Goal: Task Accomplishment & Management: Manage account settings

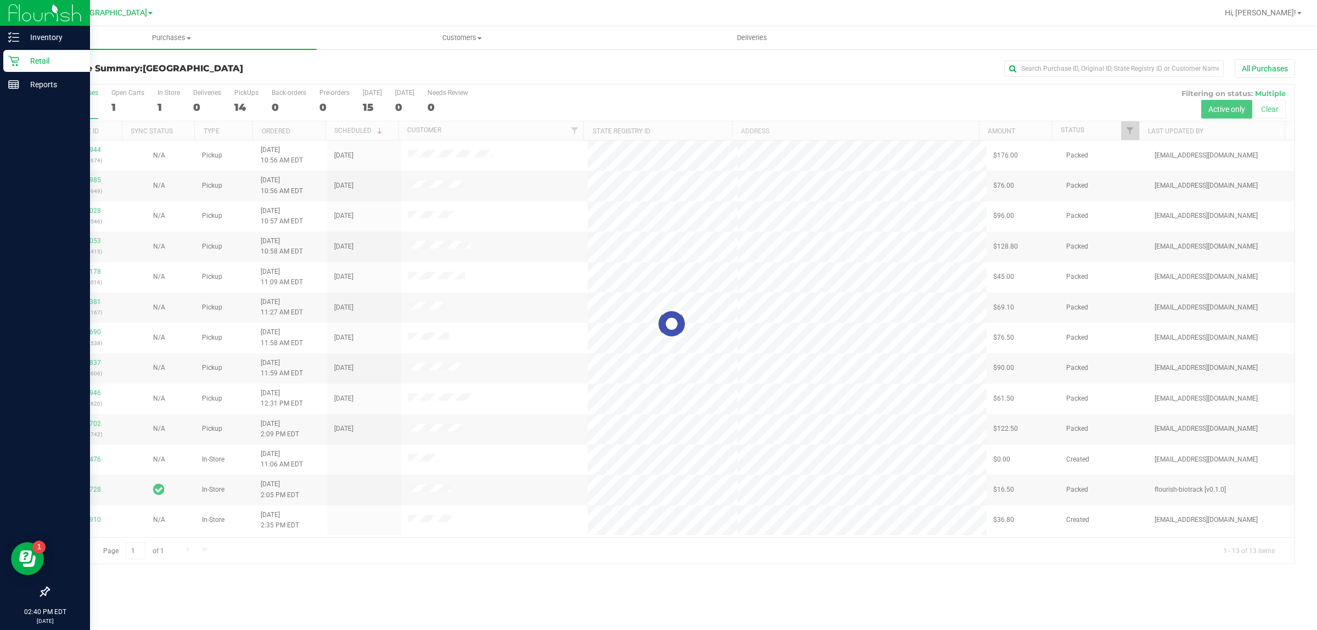
click at [25, 60] on p "Retail" at bounding box center [52, 60] width 66 height 13
click at [36, 62] on p "Retail" at bounding box center [52, 60] width 66 height 13
click at [55, 52] on div "Retail" at bounding box center [46, 61] width 87 height 22
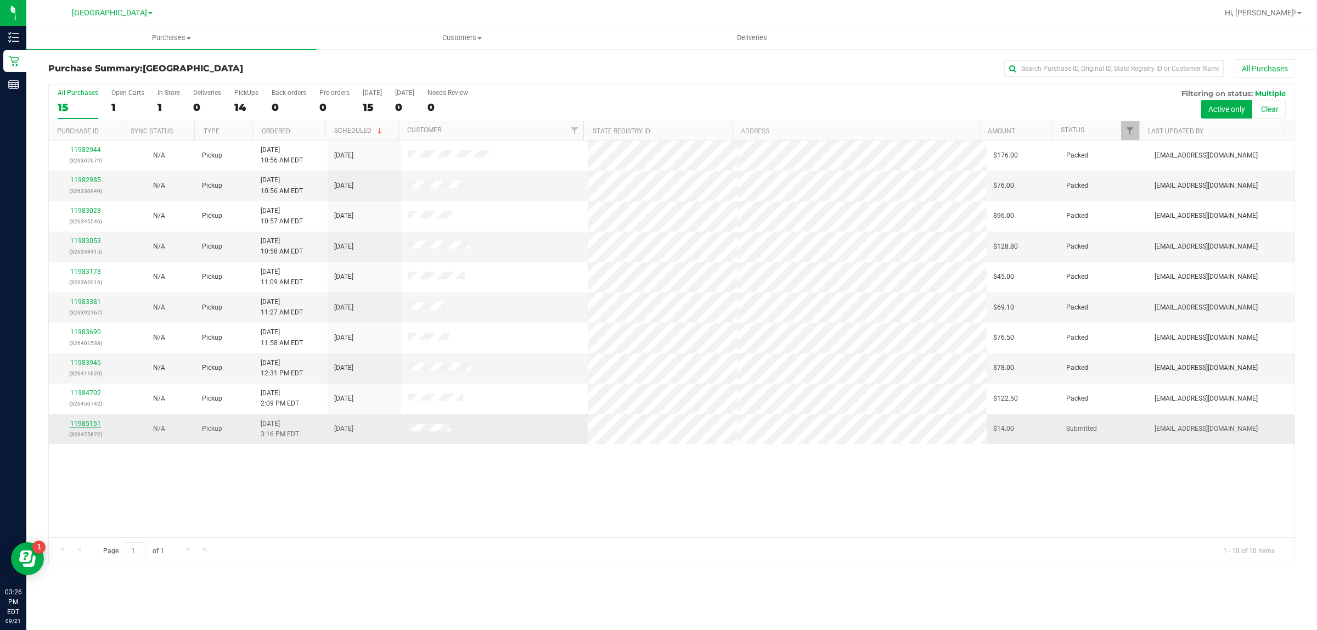
click at [91, 423] on link "11985151" at bounding box center [85, 424] width 31 height 8
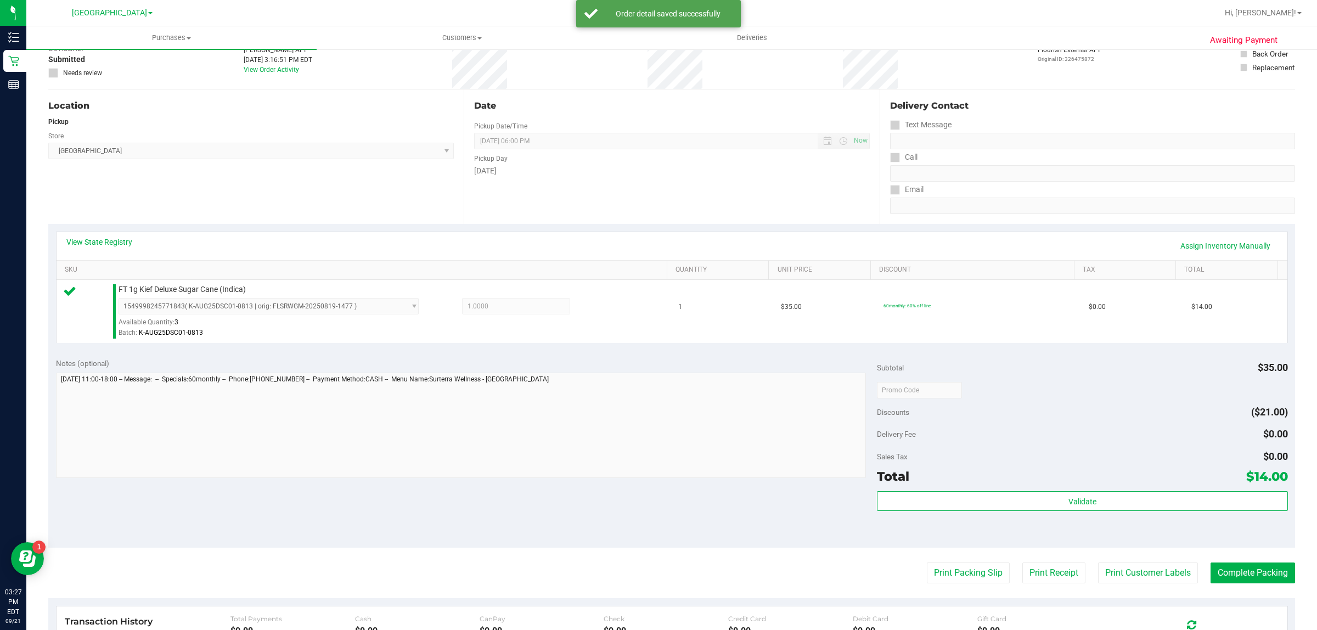
scroll to position [206, 0]
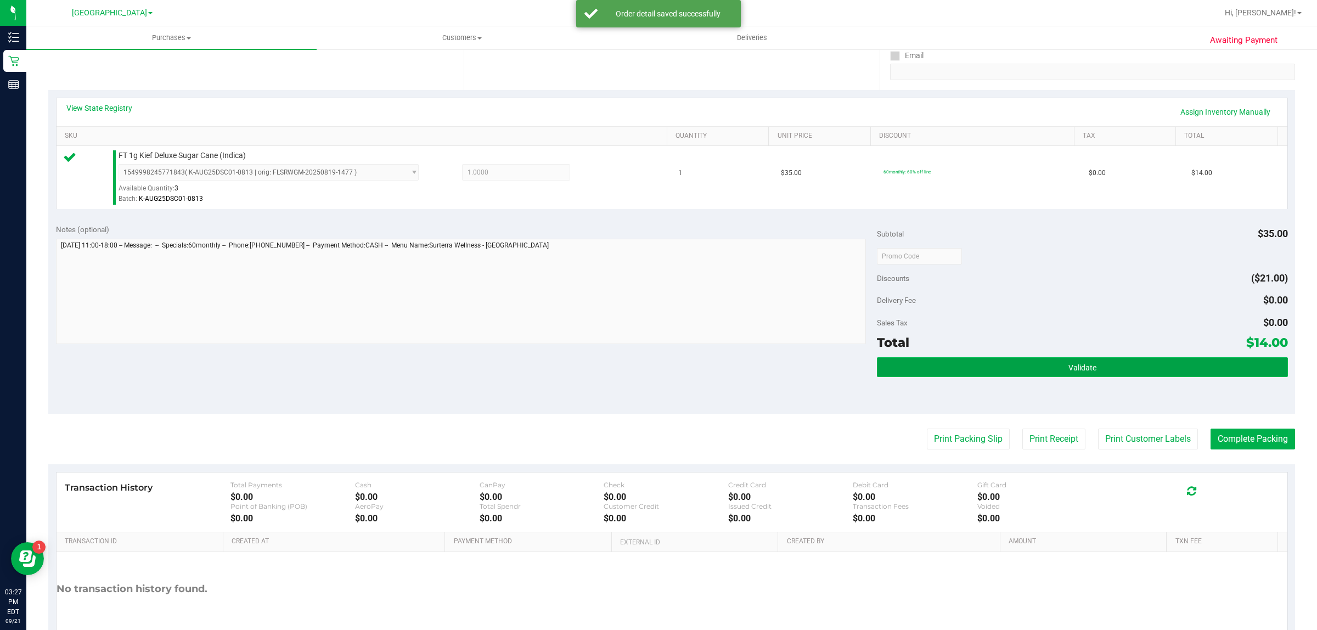
click at [998, 358] on button "Validate" at bounding box center [1082, 367] width 410 height 20
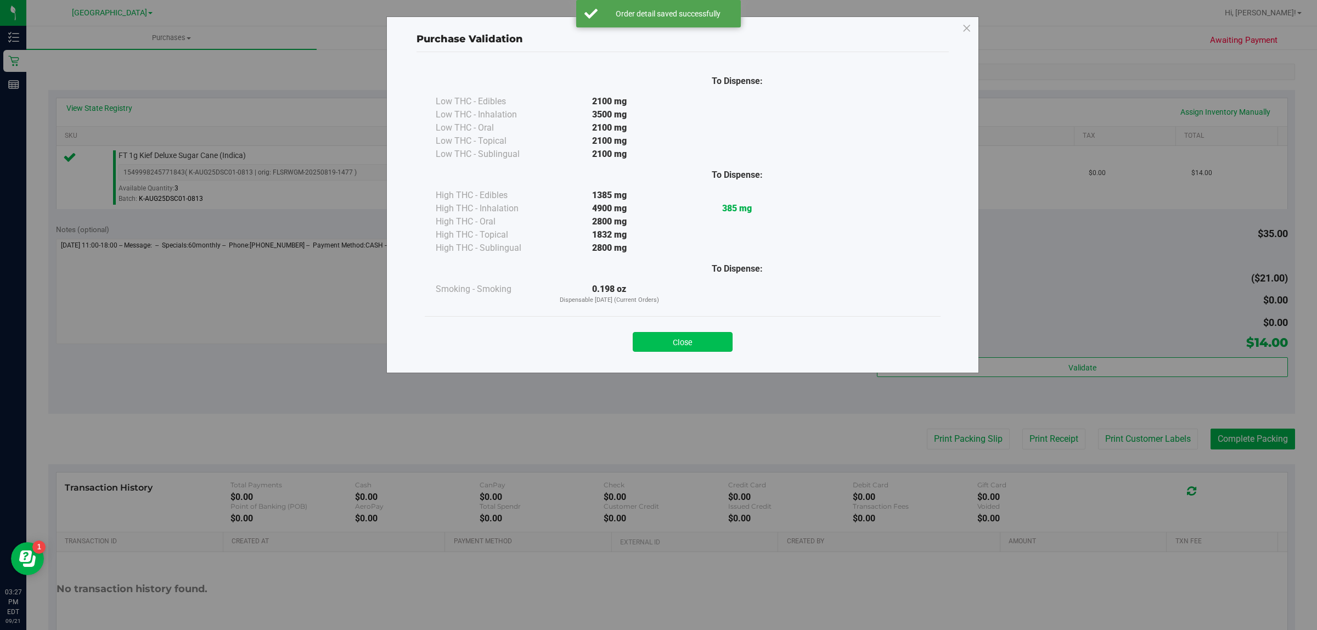
click at [690, 346] on button "Close" at bounding box center [683, 342] width 100 height 20
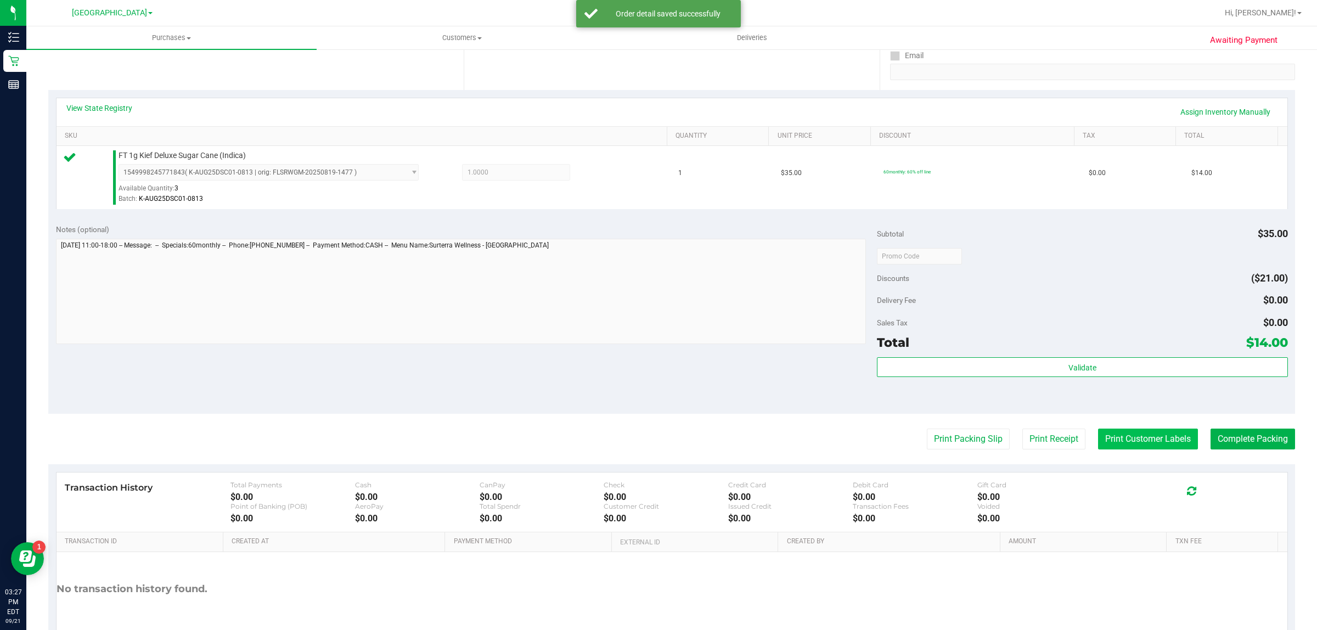
click at [1107, 433] on button "Print Customer Labels" at bounding box center [1148, 439] width 100 height 21
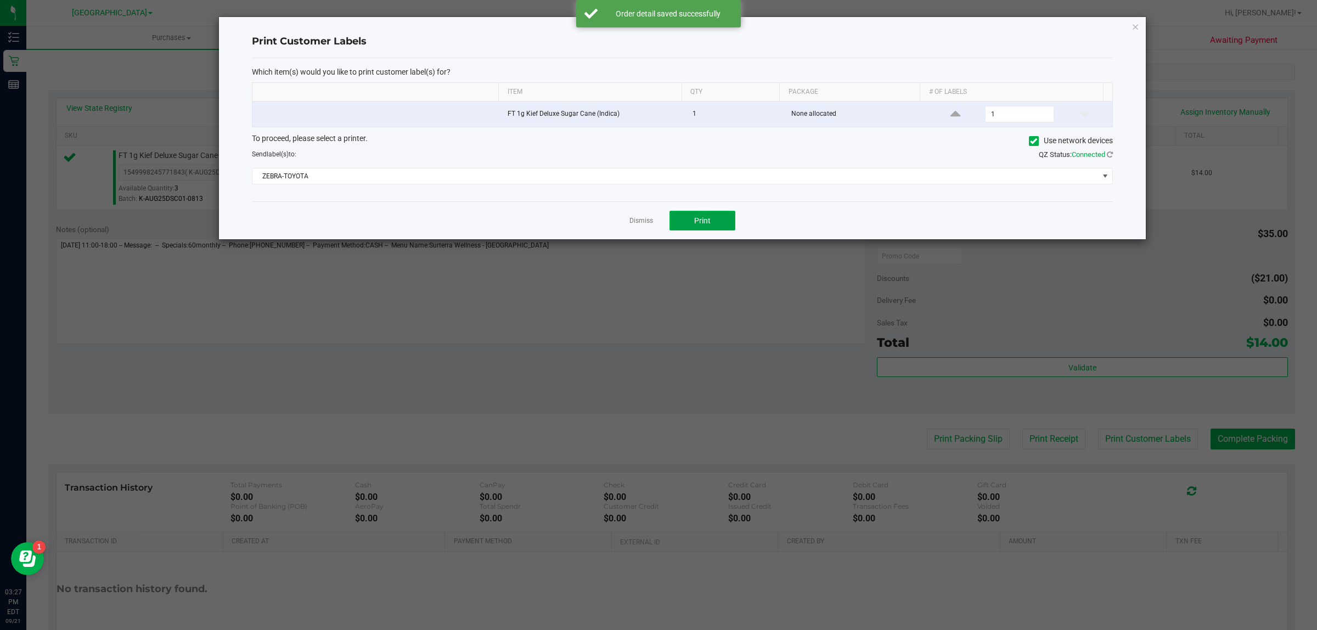
click at [711, 219] on button "Print" at bounding box center [702, 221] width 66 height 20
click at [645, 219] on link "Dismiss" at bounding box center [641, 220] width 24 height 9
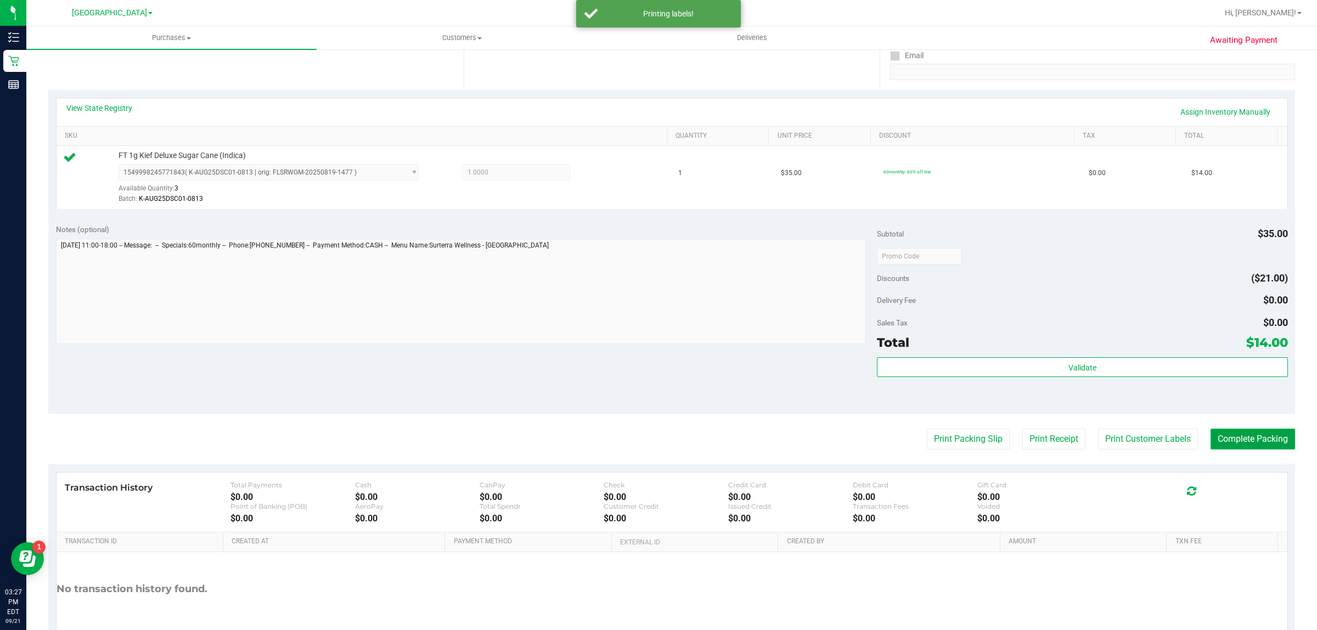
click at [1238, 438] on button "Complete Packing" at bounding box center [1252, 439] width 85 height 21
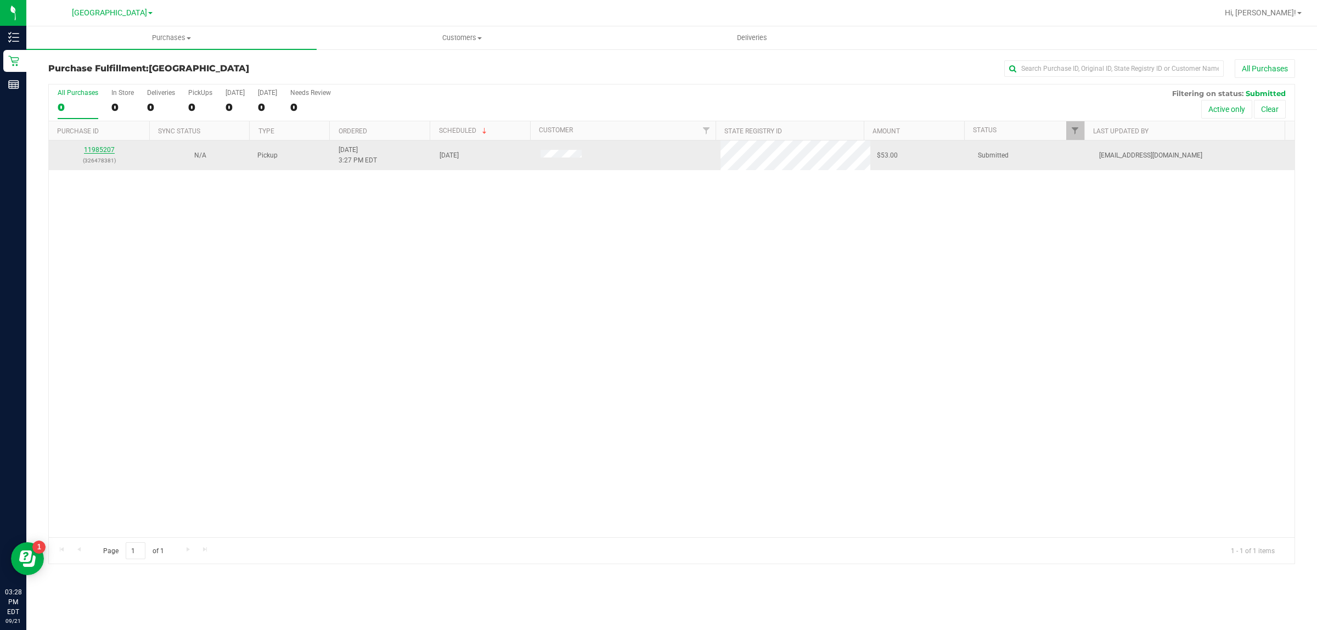
click at [92, 149] on link "11985207" at bounding box center [99, 150] width 31 height 8
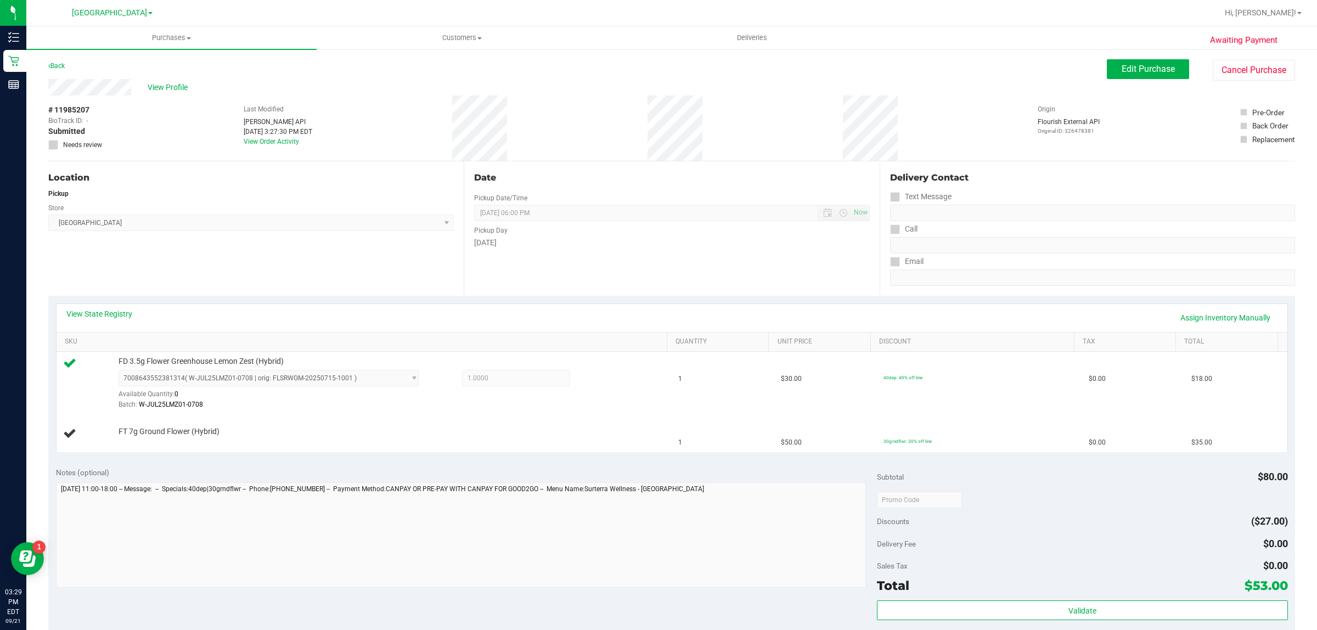
click at [548, 142] on div "# 11985207 BioTrack ID: - Submitted Needs review Last Modified [PERSON_NAME] AP…" at bounding box center [671, 127] width 1247 height 65
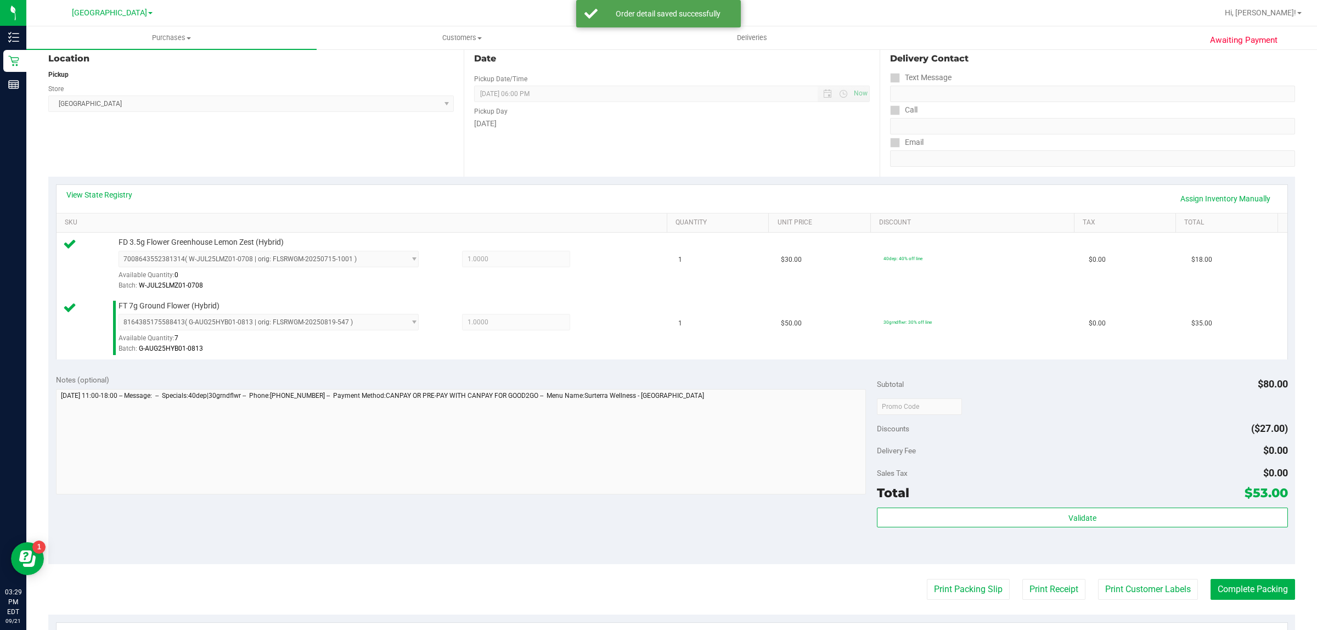
scroll to position [330, 0]
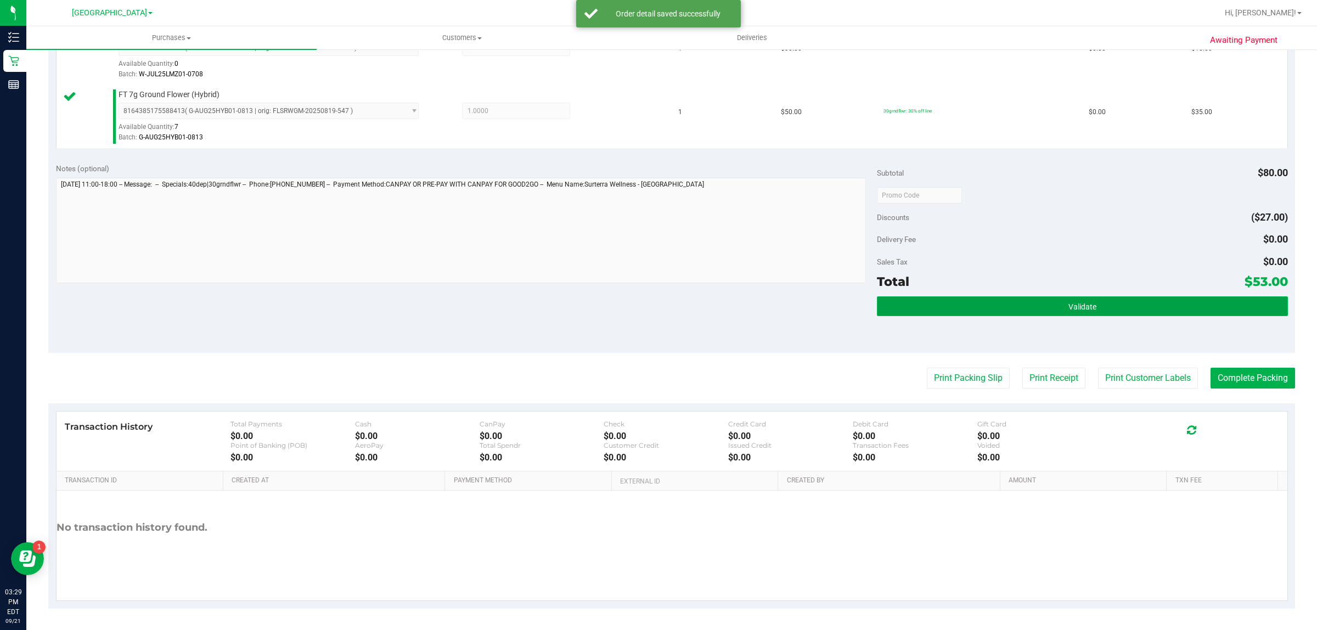
click at [944, 308] on button "Validate" at bounding box center [1082, 306] width 410 height 20
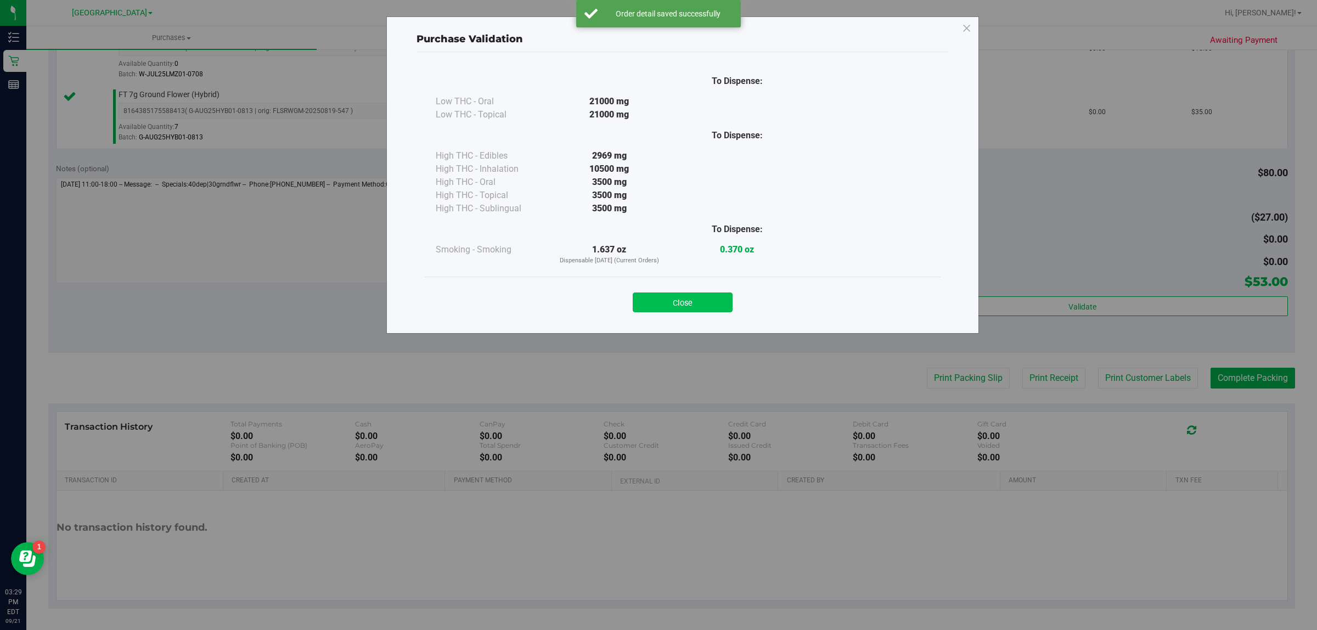
click at [680, 303] on button "Close" at bounding box center [683, 302] width 100 height 20
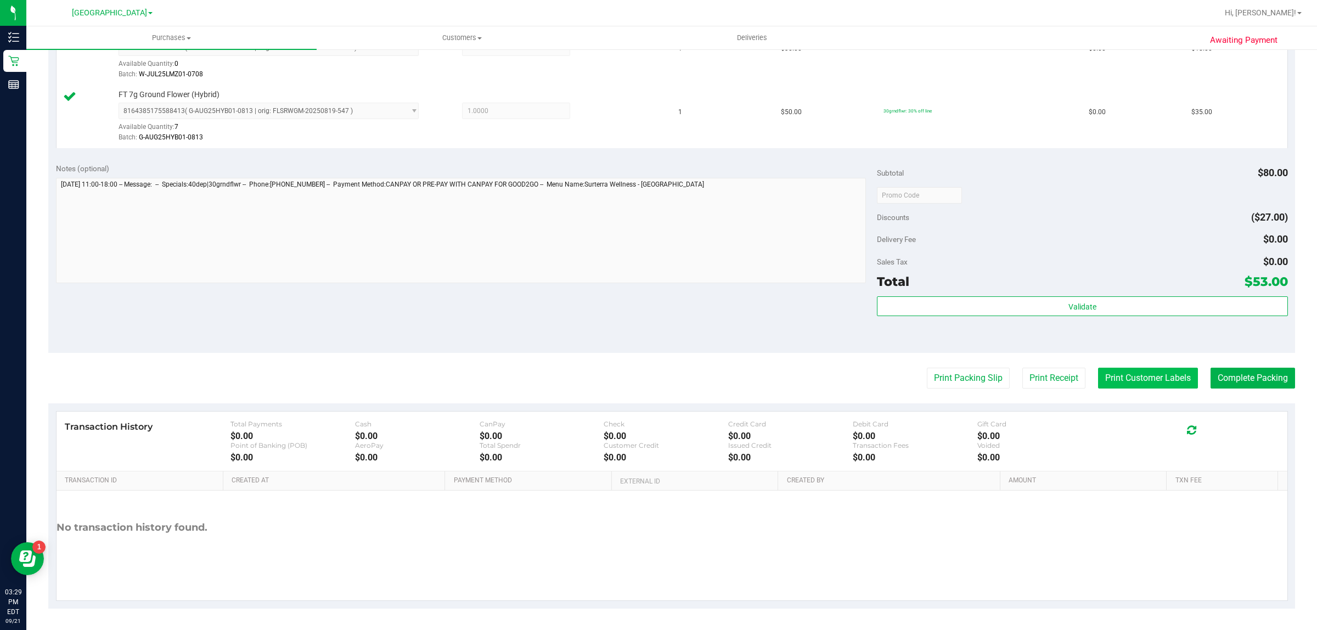
click at [1135, 380] on button "Print Customer Labels" at bounding box center [1148, 378] width 100 height 21
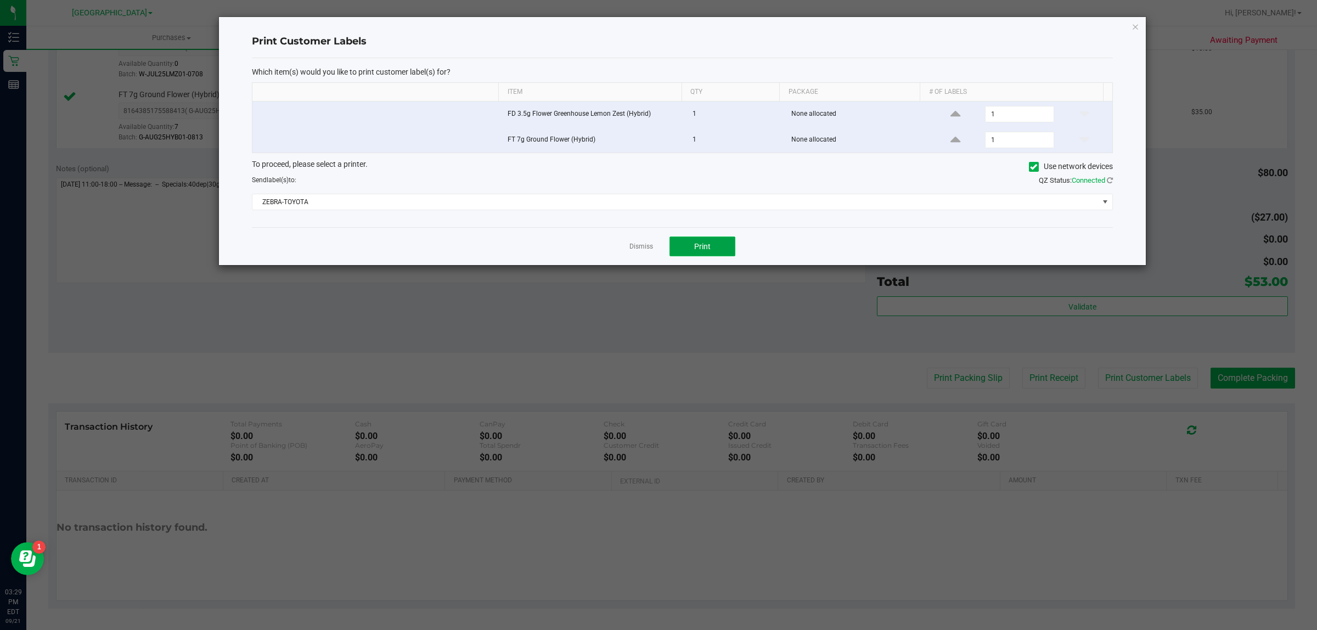
click at [700, 253] on button "Print" at bounding box center [702, 246] width 66 height 20
click at [646, 245] on link "Dismiss" at bounding box center [641, 246] width 24 height 9
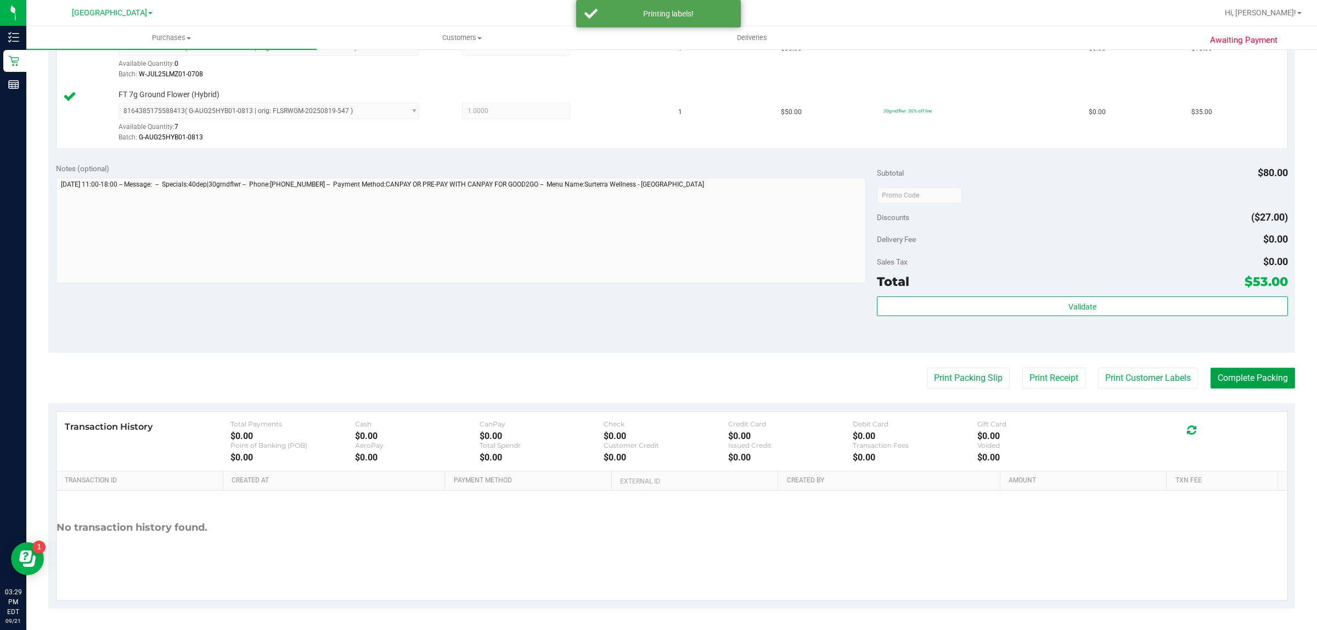
click at [1250, 382] on button "Complete Packing" at bounding box center [1252, 378] width 85 height 21
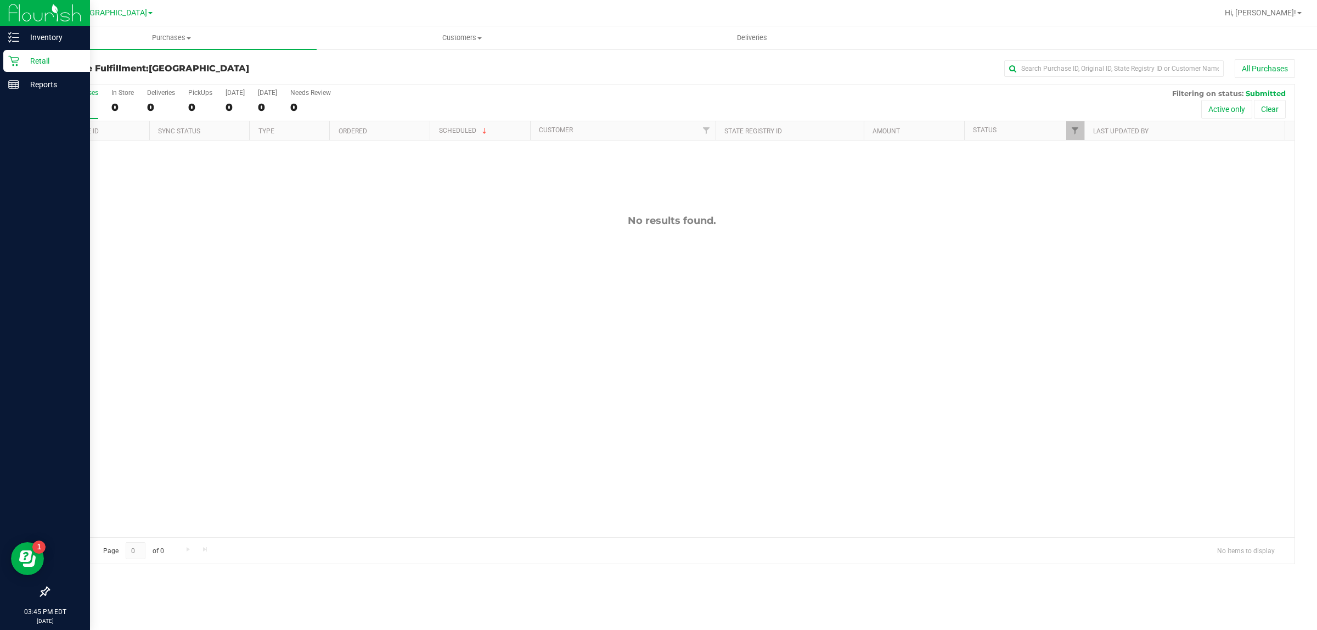
click at [9, 54] on div "Retail" at bounding box center [46, 61] width 87 height 22
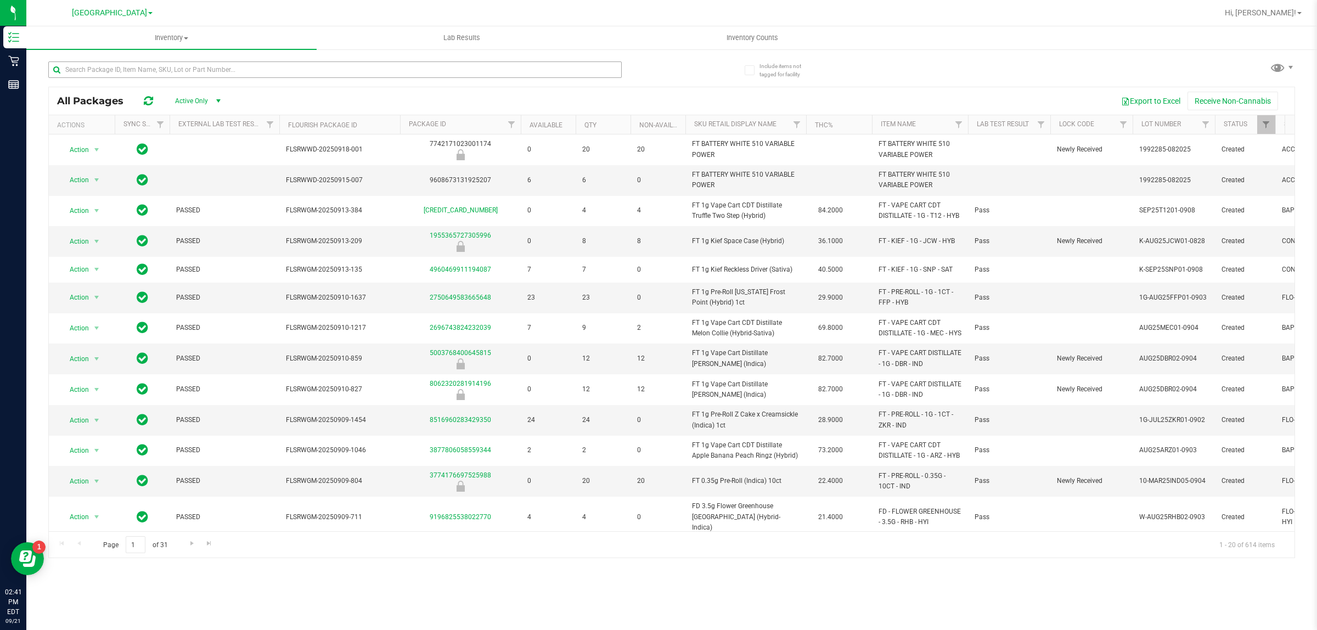
click at [399, 74] on input "text" at bounding box center [334, 69] width 573 height 16
type input "T12"
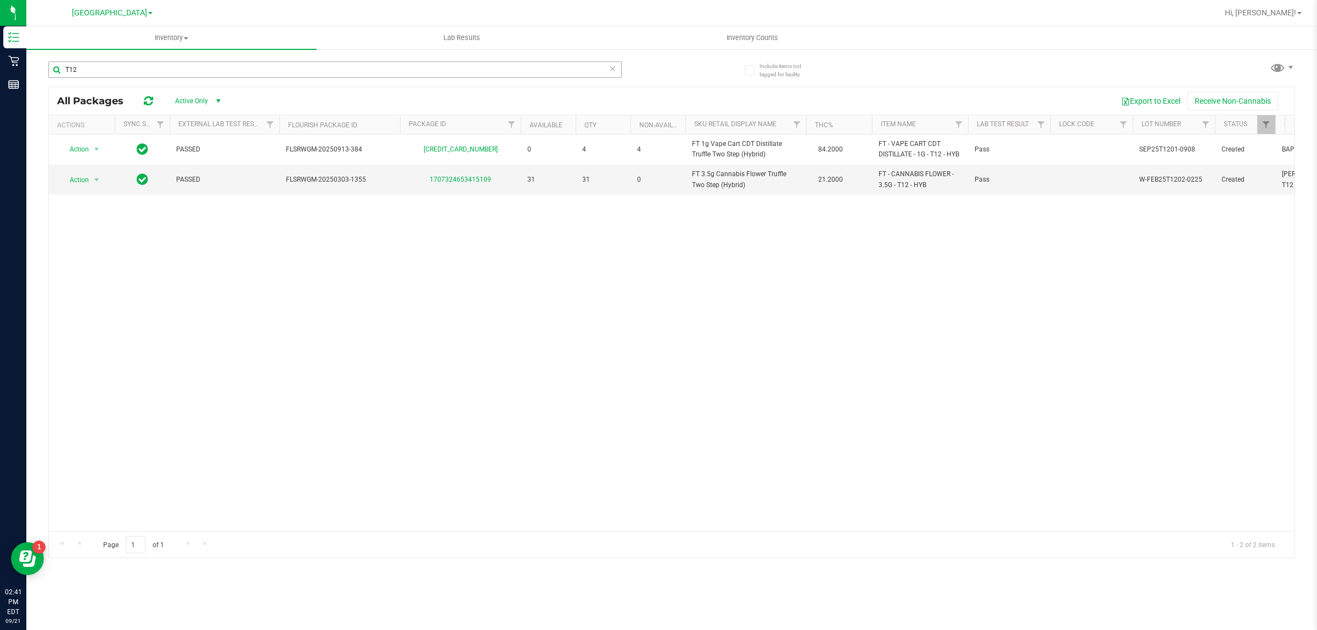
click at [511, 71] on input "T12" at bounding box center [334, 69] width 573 height 16
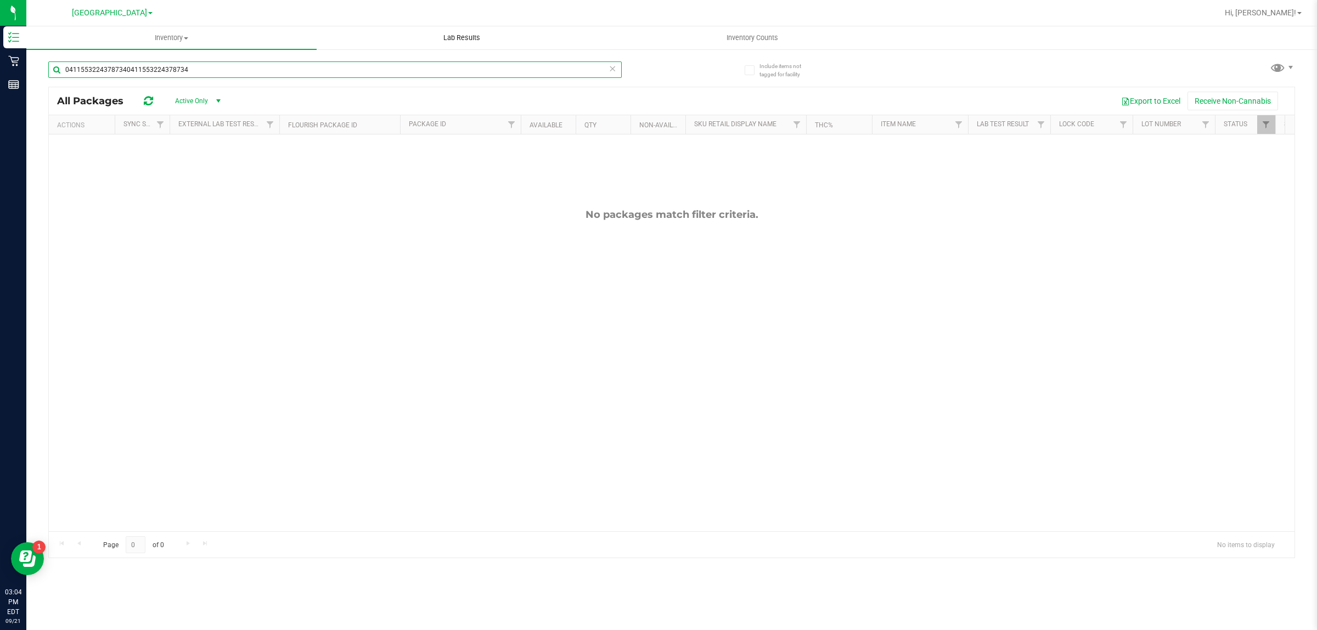
type input "04115532243787340411553224378734"
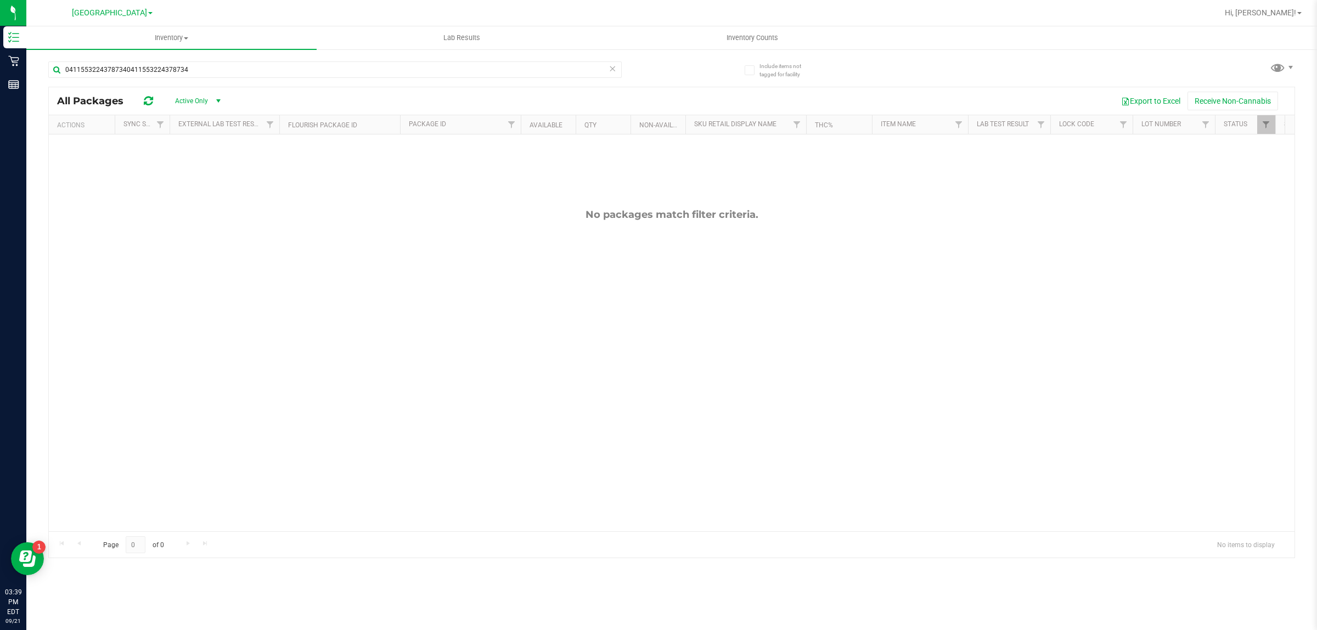
click at [359, 59] on div "04115532243787340411553224378734" at bounding box center [359, 69] width 623 height 35
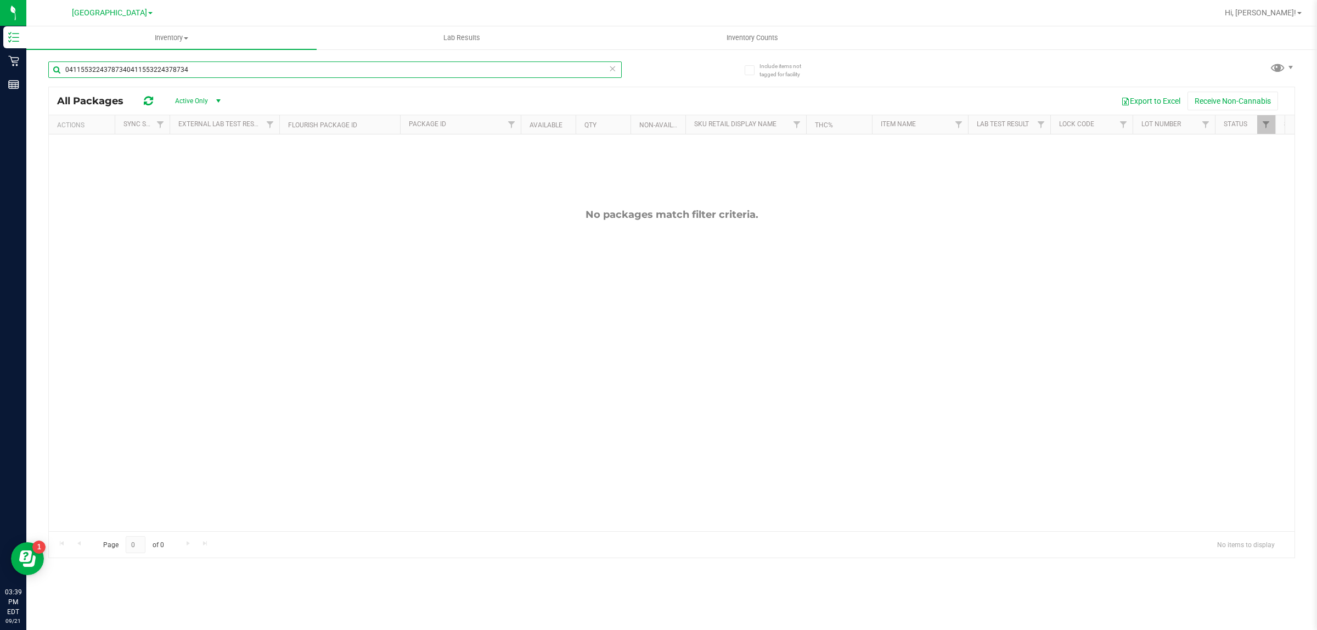
click at [349, 71] on input "04115532243787340411553224378734" at bounding box center [334, 69] width 573 height 16
type input "PZT"
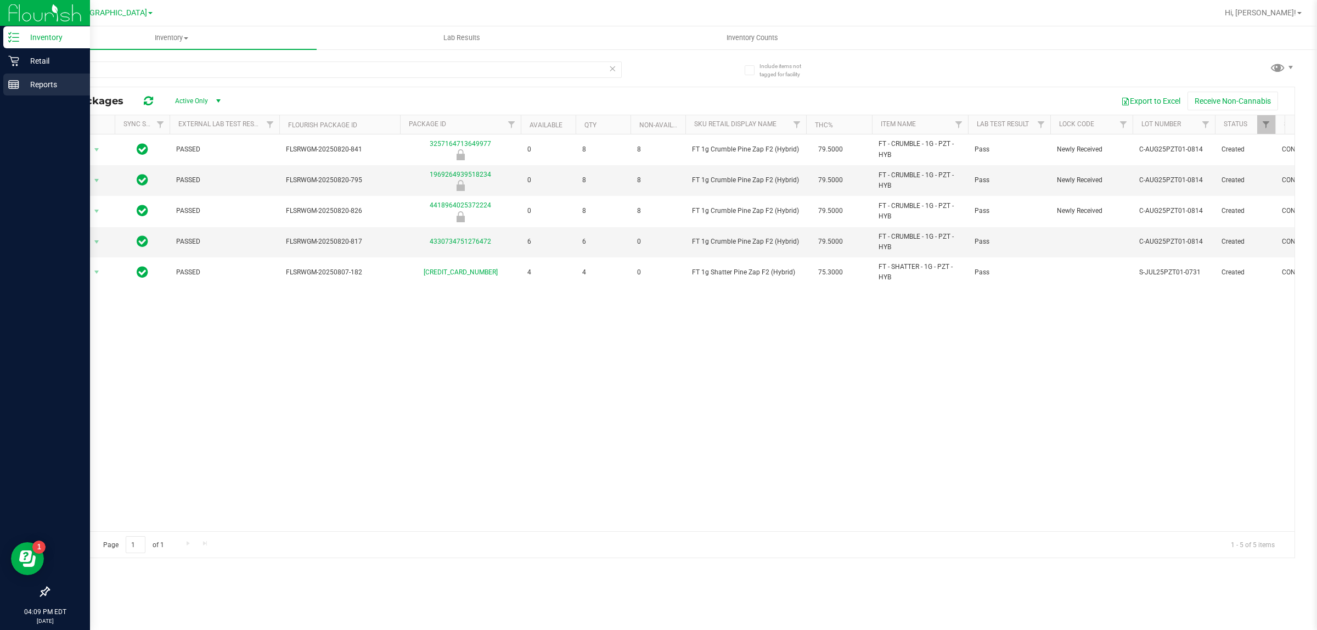
click at [18, 86] on icon at bounding box center [13, 84] width 11 height 11
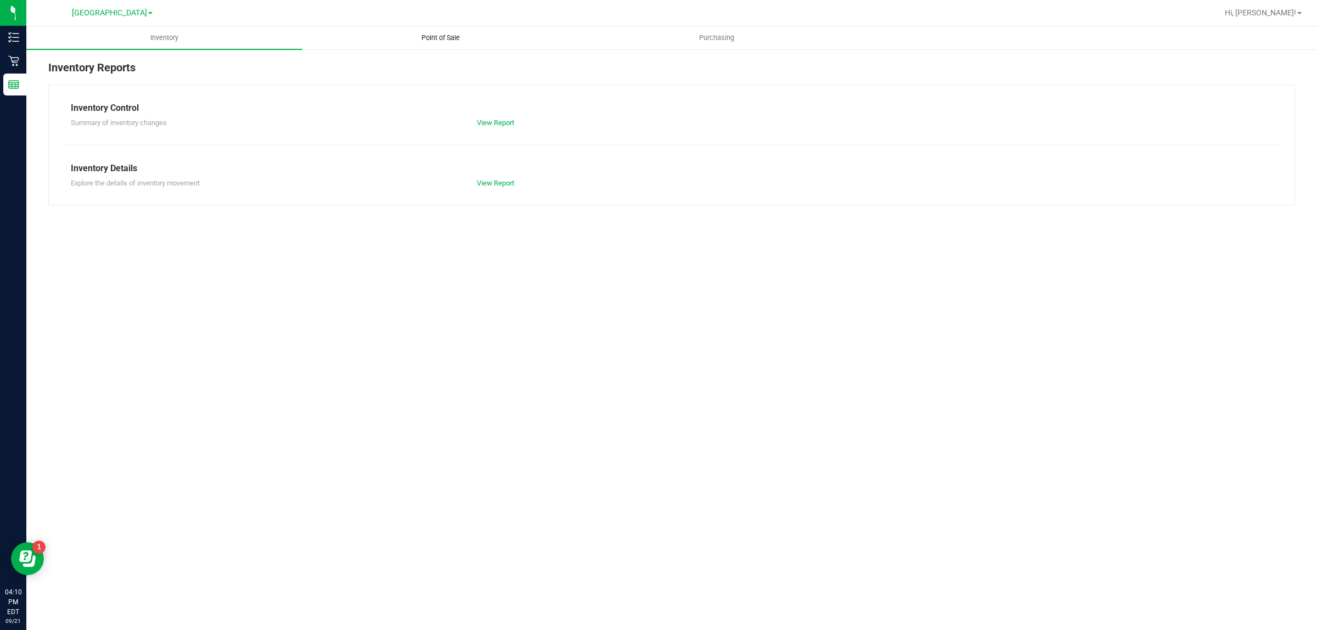
click at [472, 38] on span "Point of Sale" at bounding box center [441, 38] width 68 height 10
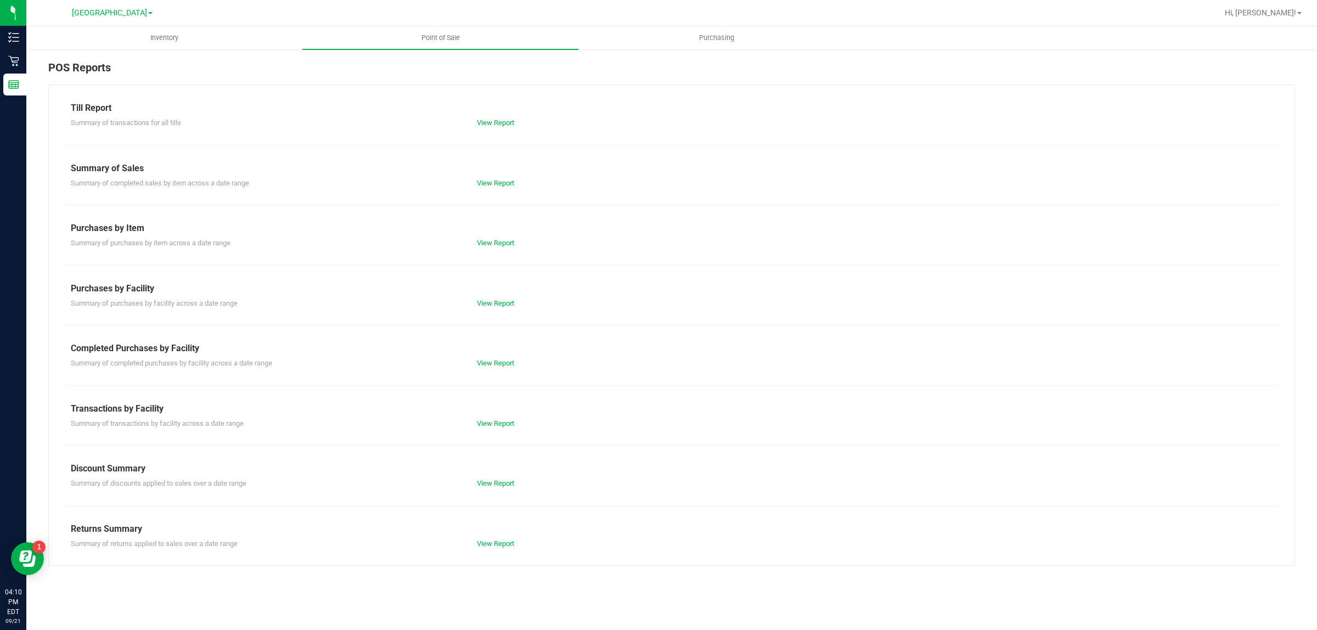
click at [506, 369] on div "View Report" at bounding box center [570, 363] width 203 height 11
click at [506, 363] on link "View Report" at bounding box center [495, 363] width 37 height 8
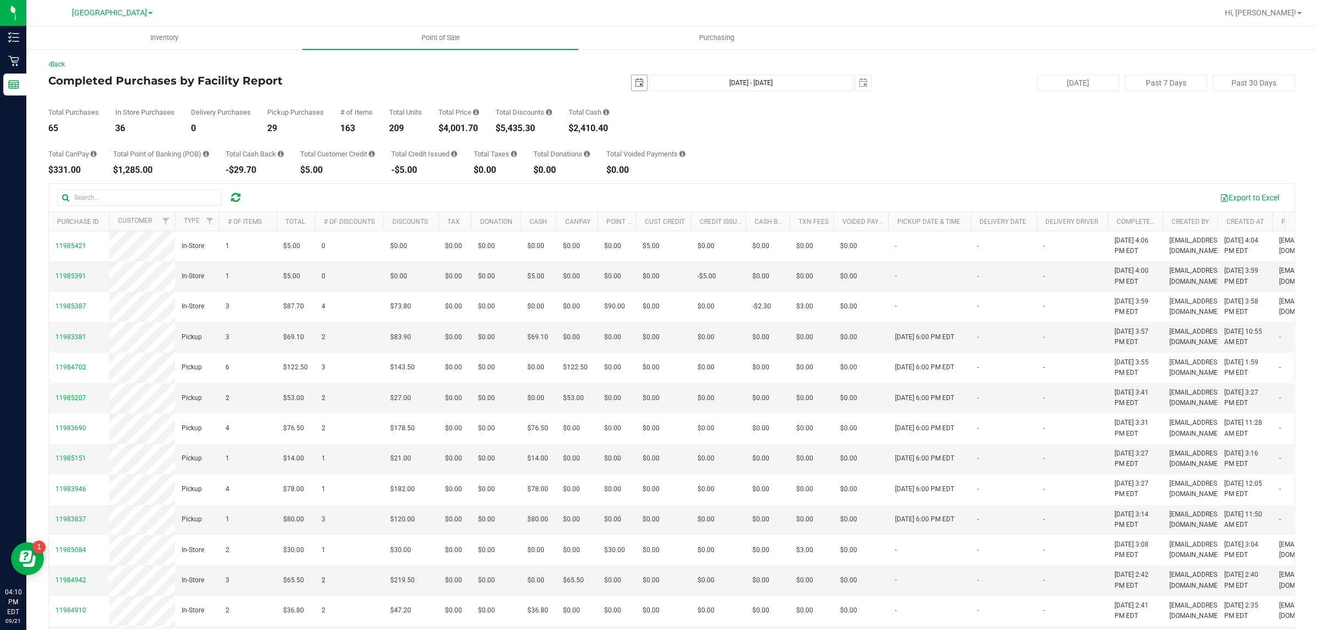
click at [632, 88] on span "select" at bounding box center [639, 82] width 15 height 15
click at [728, 181] on link "20" at bounding box center [730, 177] width 16 height 17
type input "2025-09-20"
click at [857, 77] on span "select" at bounding box center [862, 82] width 15 height 15
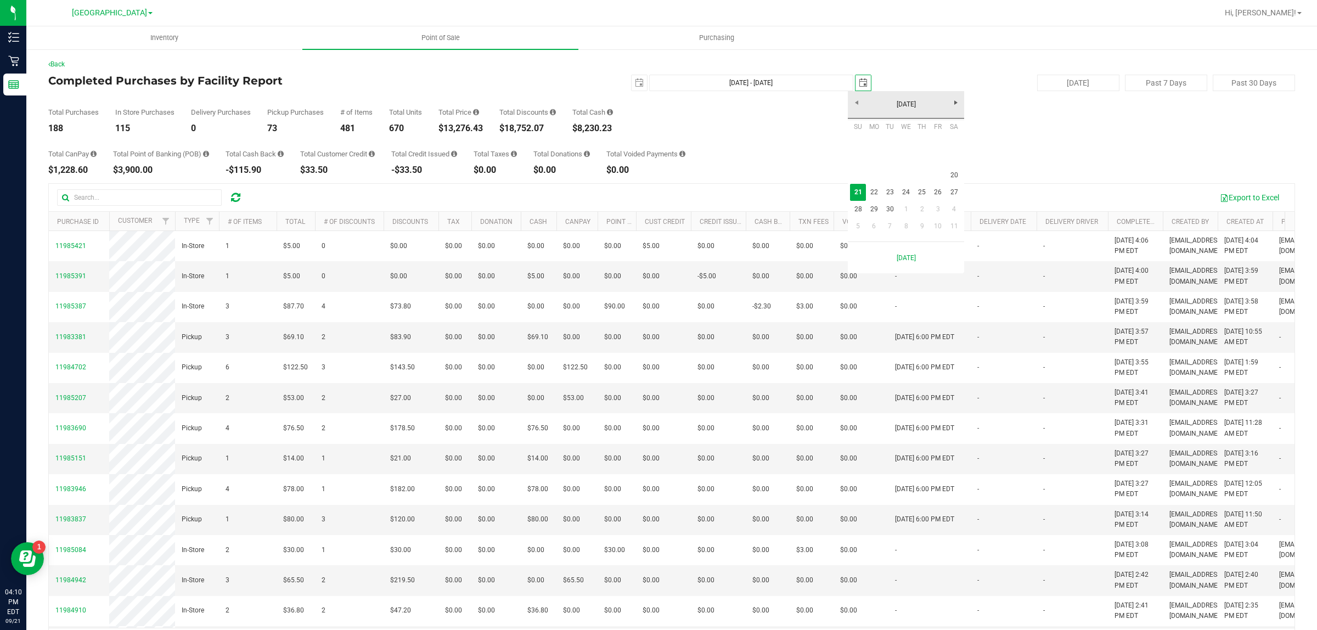
scroll to position [0, 27]
click at [955, 174] on link "20" at bounding box center [954, 175] width 16 height 17
type input "Sep 20, 2025 - Sep 20, 2025"
type input "2025-09-20"
